Goal: Information Seeking & Learning: Learn about a topic

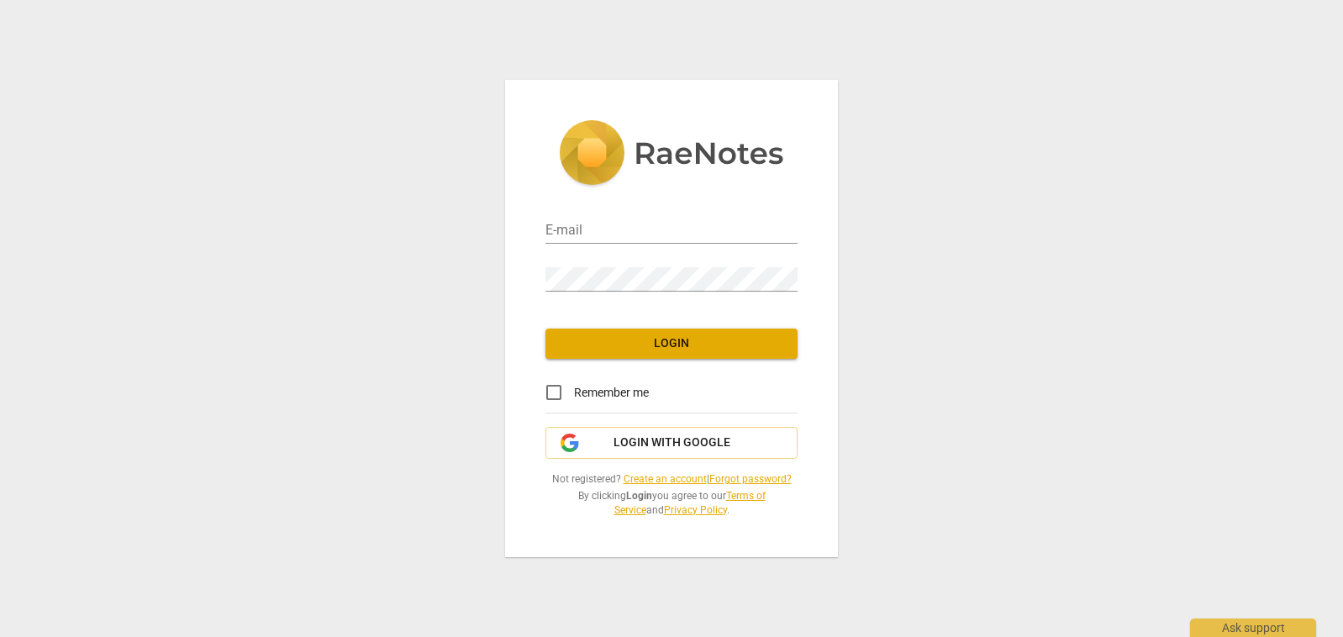
type input "[PERSON_NAME][EMAIL_ADDRESS][DOMAIN_NAME]"
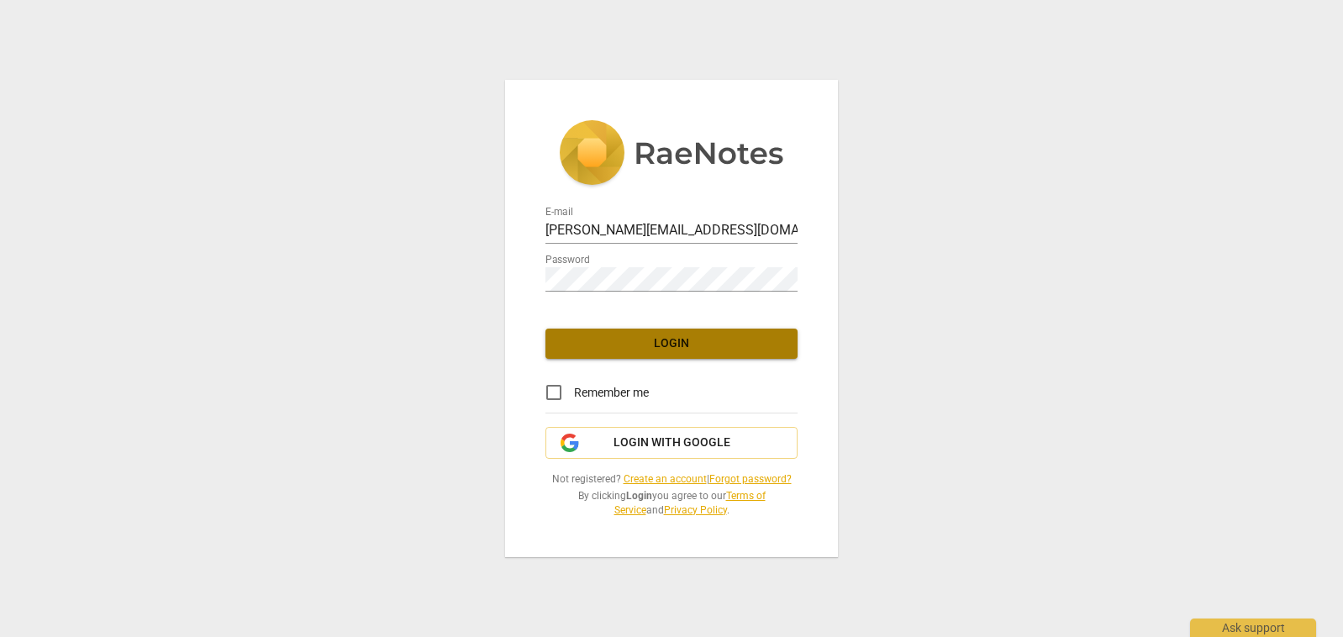
drag, startPoint x: 773, startPoint y: 345, endPoint x: 815, endPoint y: 315, distance: 50.6
click at [774, 345] on span "Login" at bounding box center [671, 343] width 225 height 17
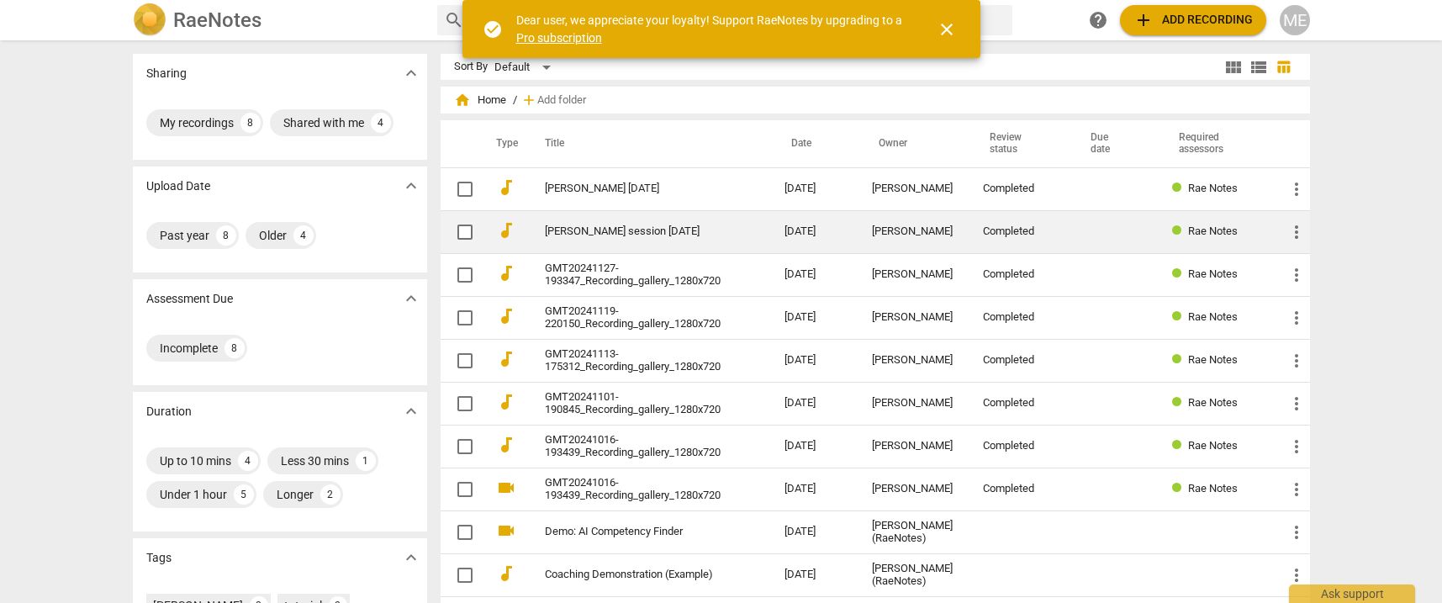
click at [661, 234] on link "[PERSON_NAME] session [DATE]" at bounding box center [635, 231] width 180 height 13
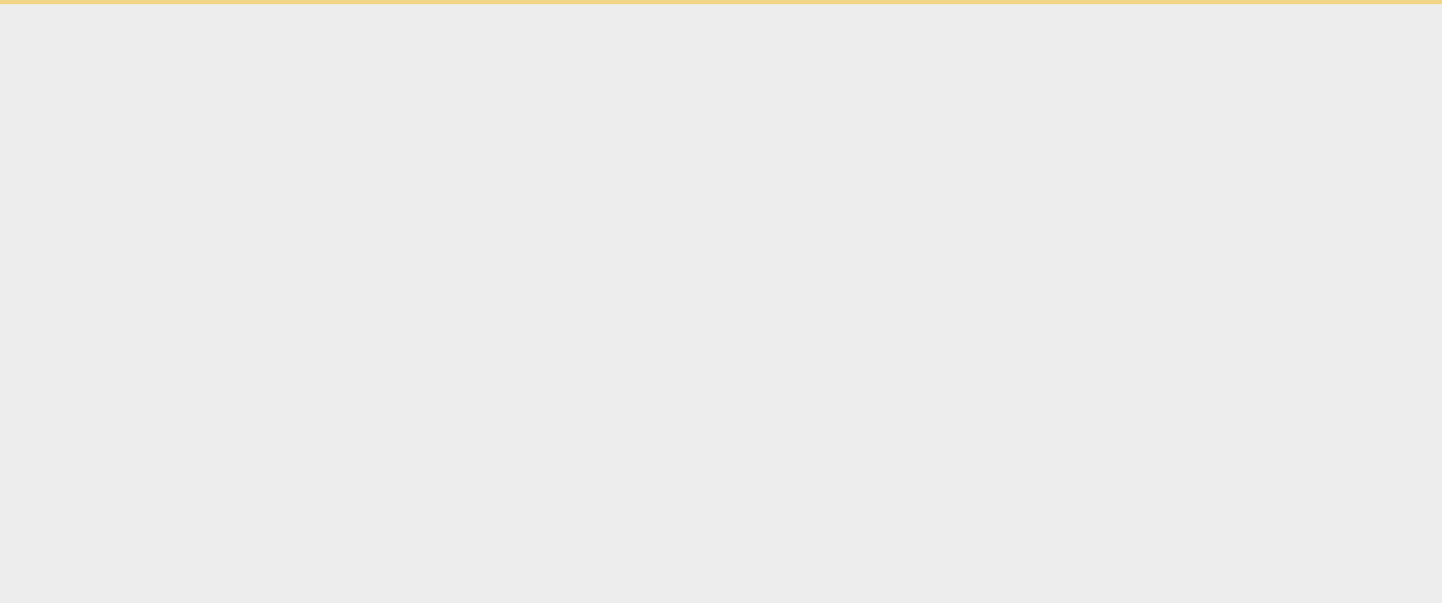
click at [661, 4] on html "check_circle Dear user, we appreciate your loyalty! Support RaeNotes by upgradi…" at bounding box center [721, 2] width 1442 height 4
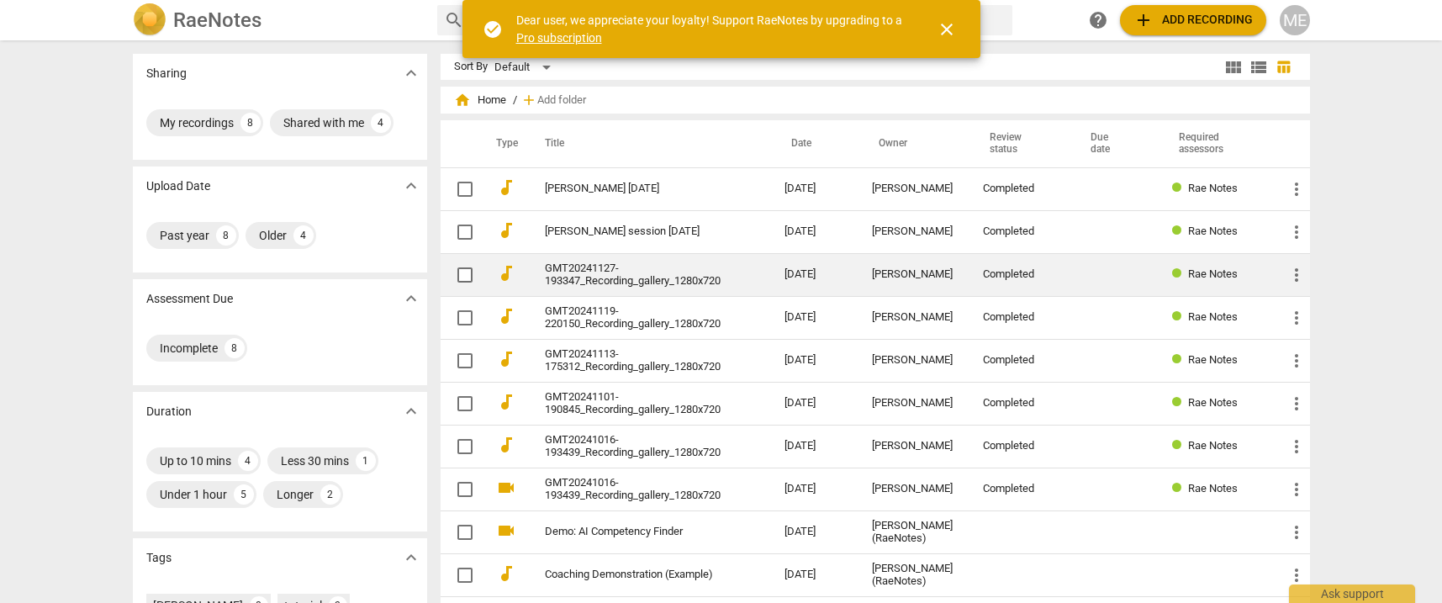
click at [695, 279] on link "GMT20241127-193347_Recording_gallery_1280x720" at bounding box center [635, 274] width 180 height 25
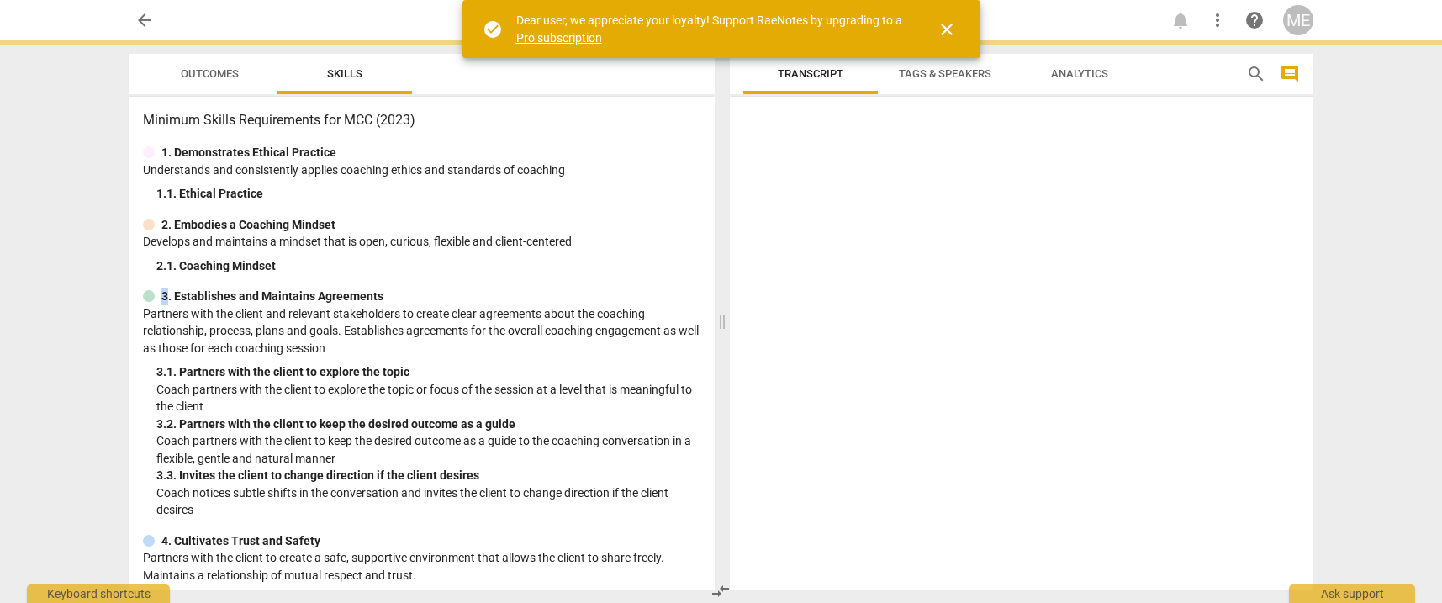
click at [695, 279] on div "Minimum Skills Requirements for MCC (2023) 1. Demonstrates Ethical Practice Und…" at bounding box center [421, 343] width 585 height 493
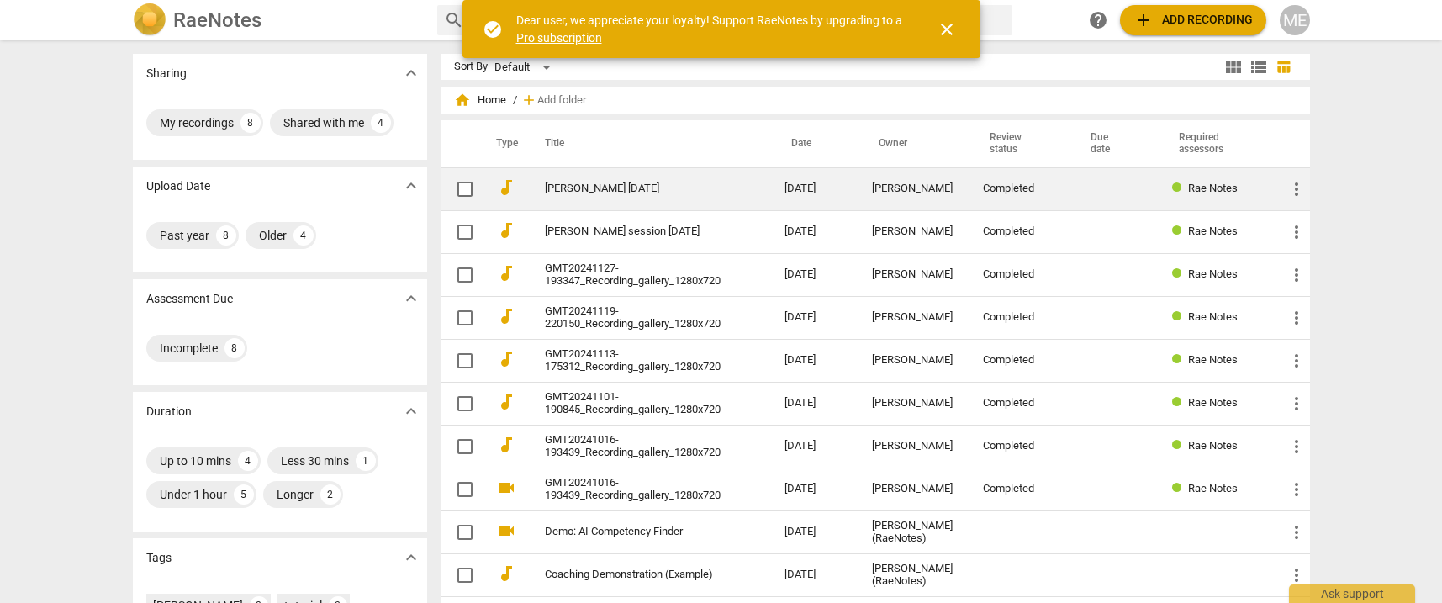
click at [667, 198] on td "[PERSON_NAME] [DATE]" at bounding box center [648, 188] width 247 height 43
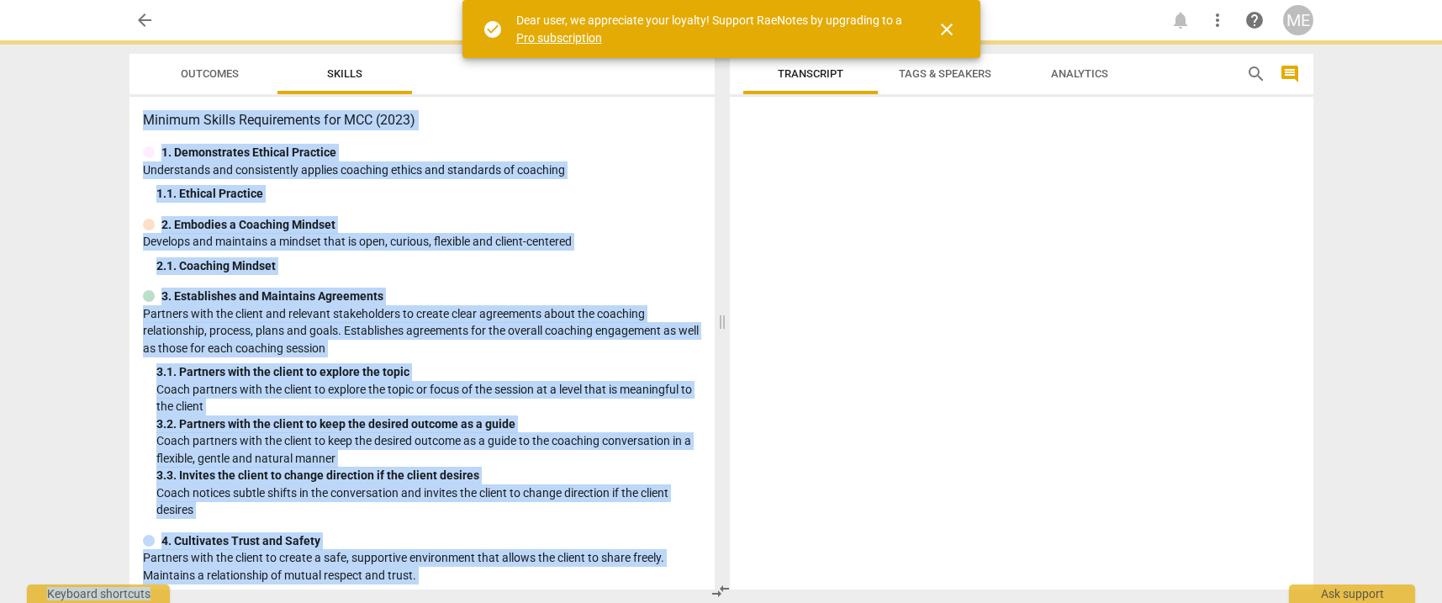
click at [667, 198] on div "1. 1. Ethical Practice" at bounding box center [428, 194] width 545 height 18
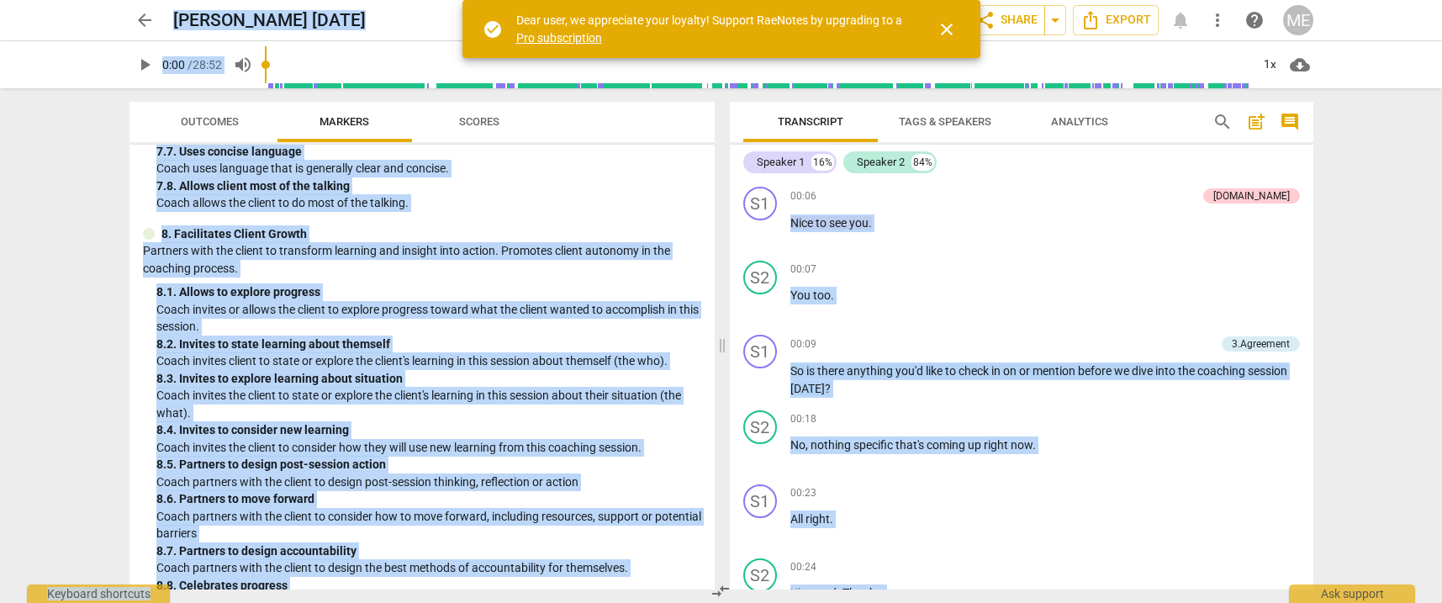
scroll to position [1781, 0]
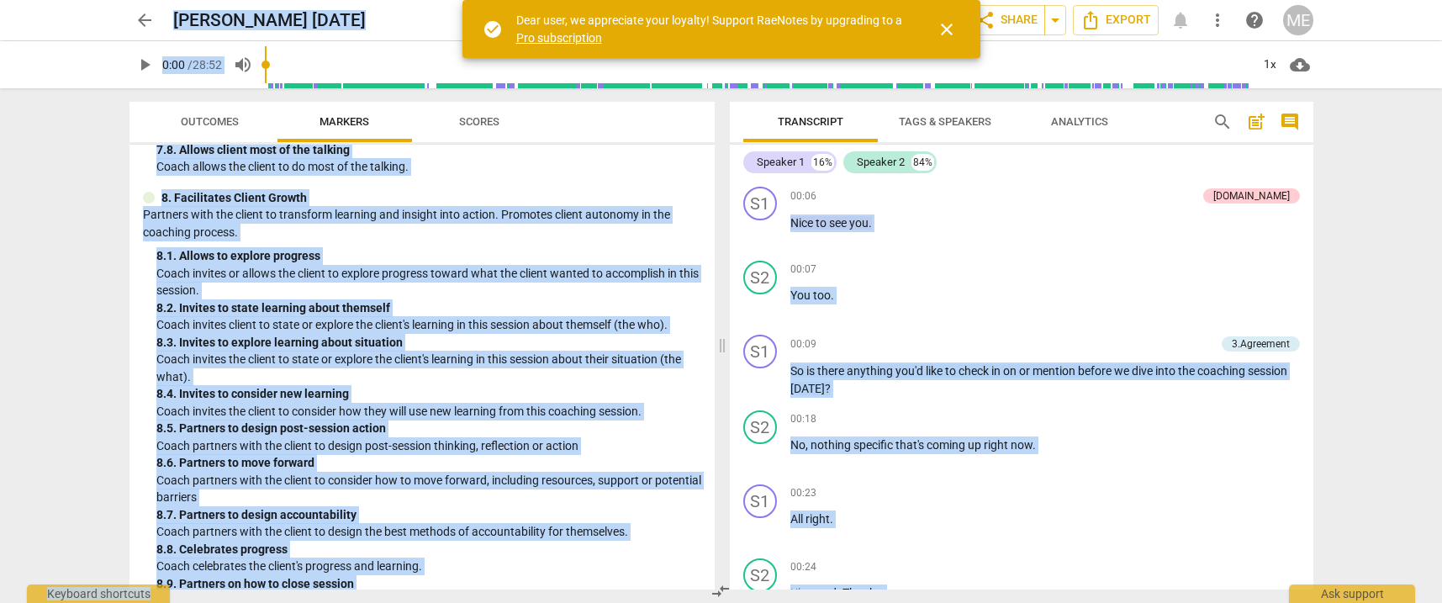
click at [944, 30] on span "close" at bounding box center [946, 29] width 20 height 20
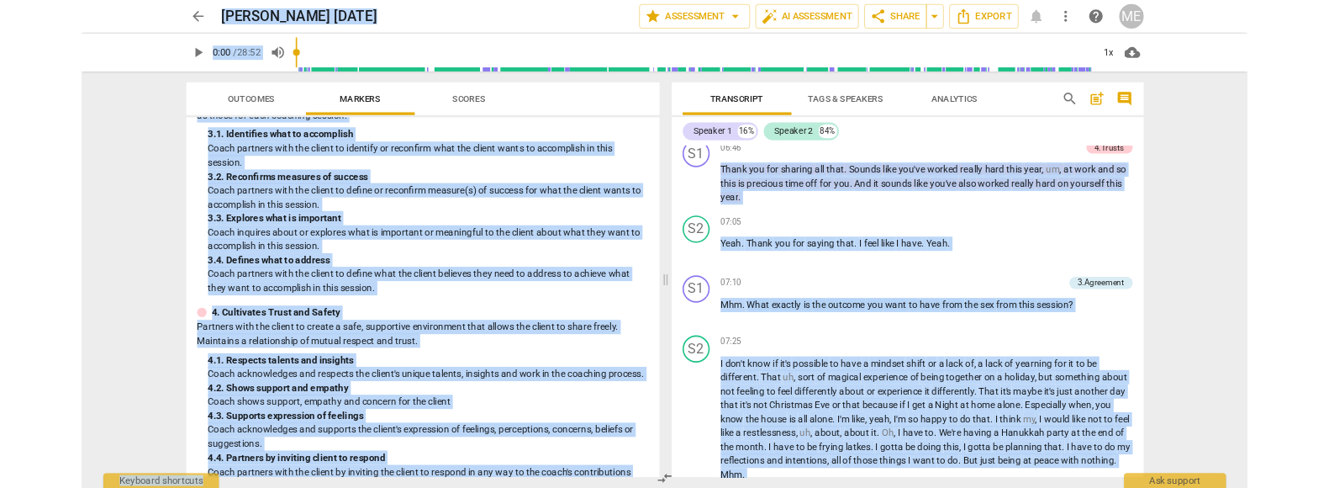
scroll to position [0, 0]
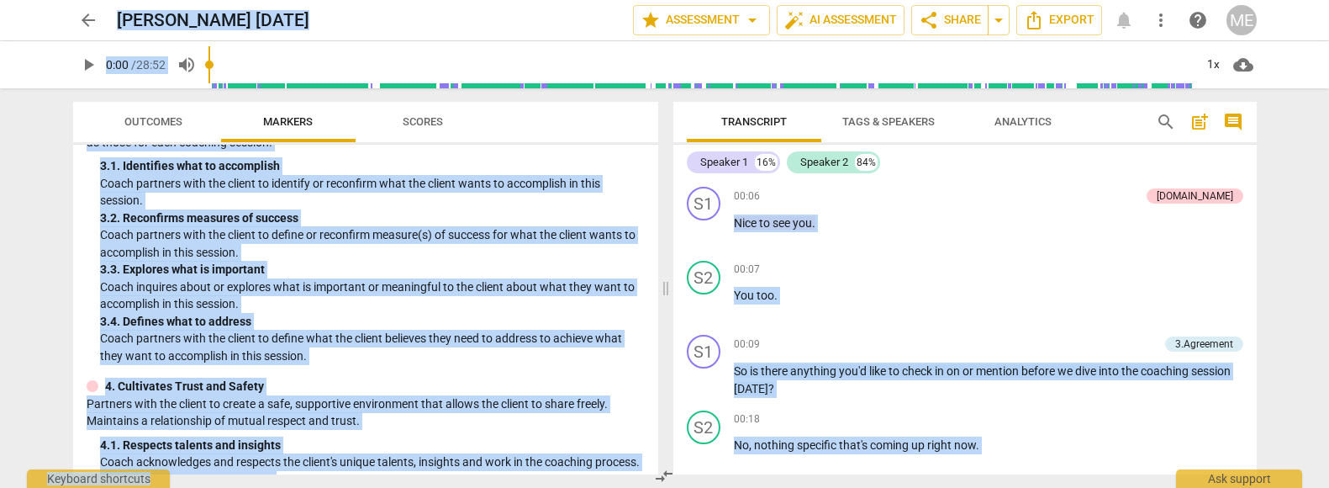
click at [430, 129] on span "Scores" at bounding box center [423, 122] width 81 height 23
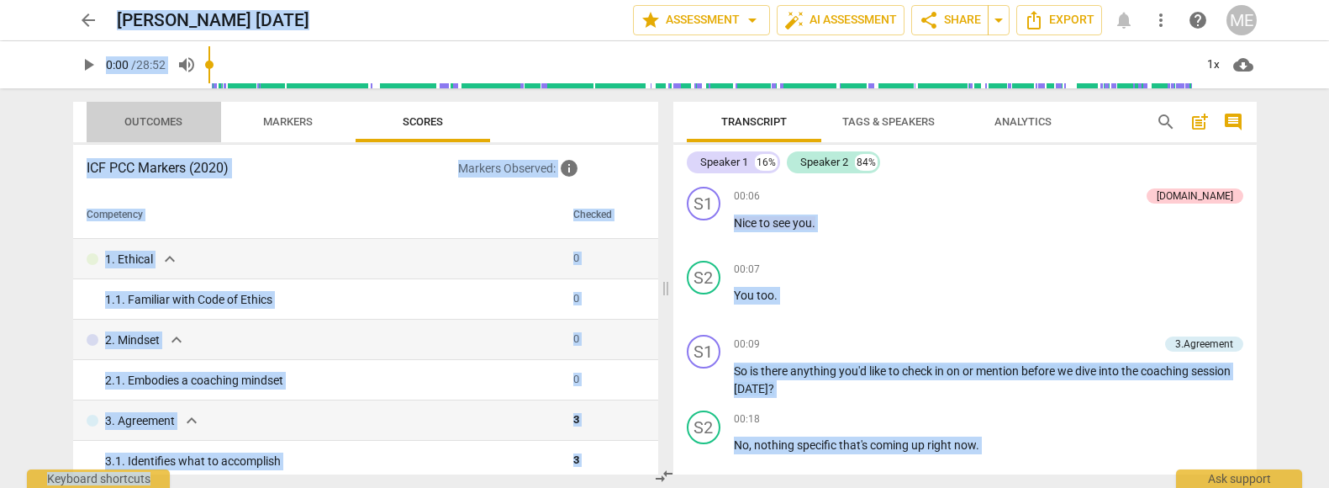
click at [129, 123] on span "Outcomes" at bounding box center [153, 121] width 58 height 13
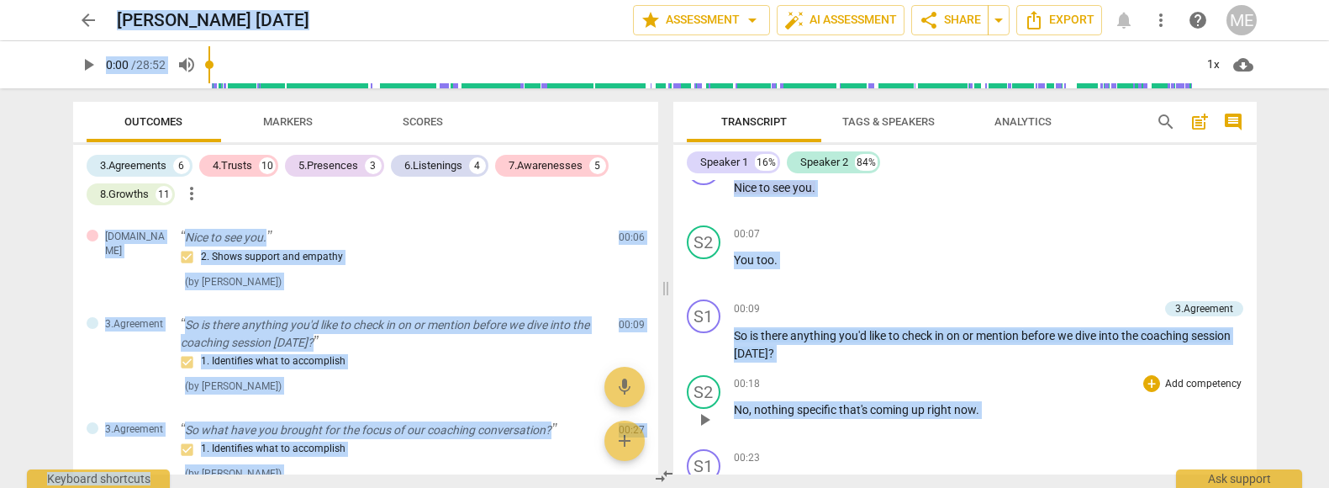
scroll to position [94, 0]
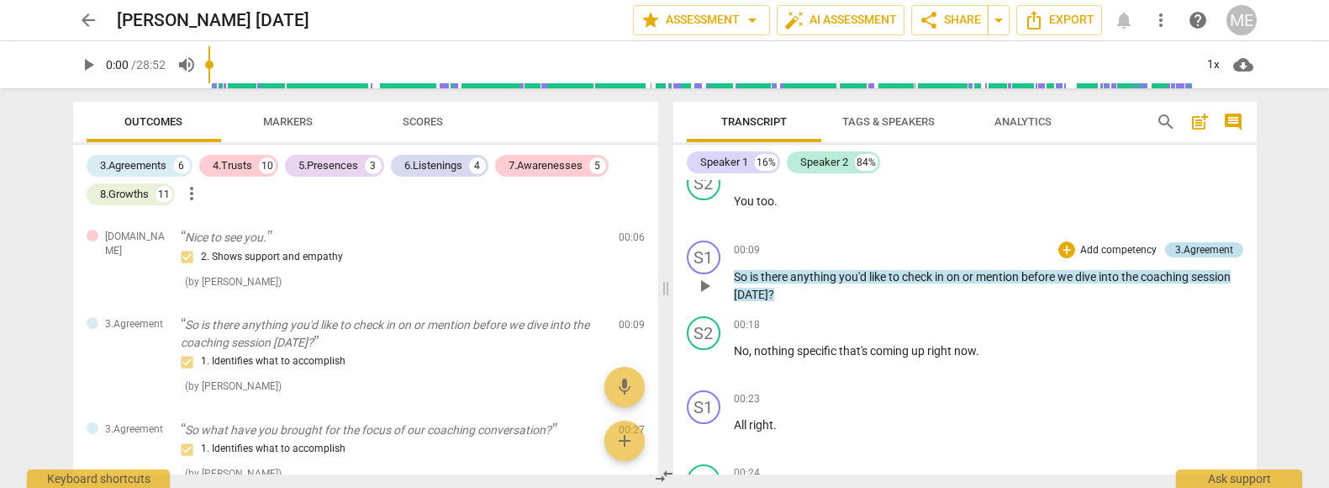
click at [1198, 246] on div "3.Agreement" at bounding box center [1204, 249] width 58 height 15
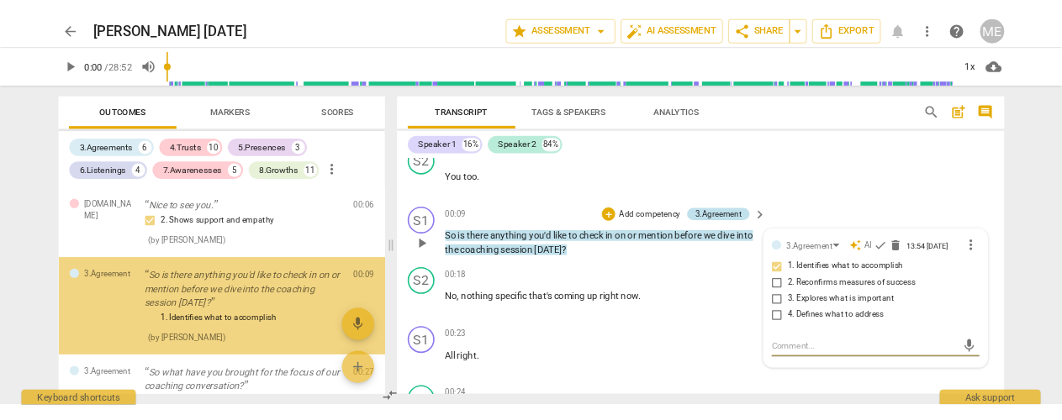
scroll to position [9, 0]
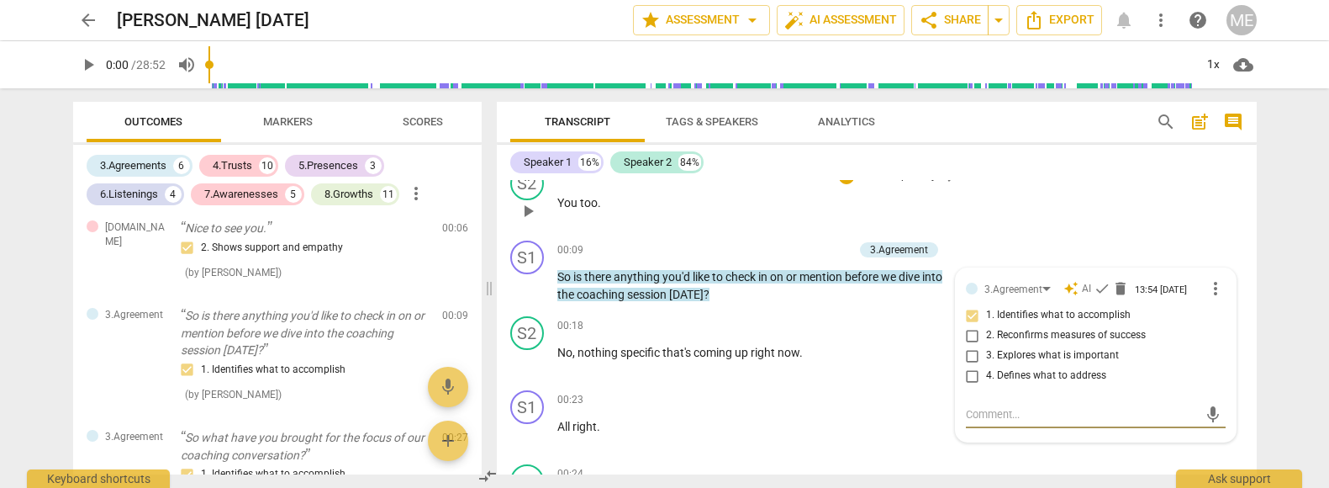
click at [1178, 233] on div "S2 play_arrow pause 00:07 + Add competency keyboard_arrow_right You too ." at bounding box center [877, 197] width 760 height 74
